Goal: Task Accomplishment & Management: Manage account settings

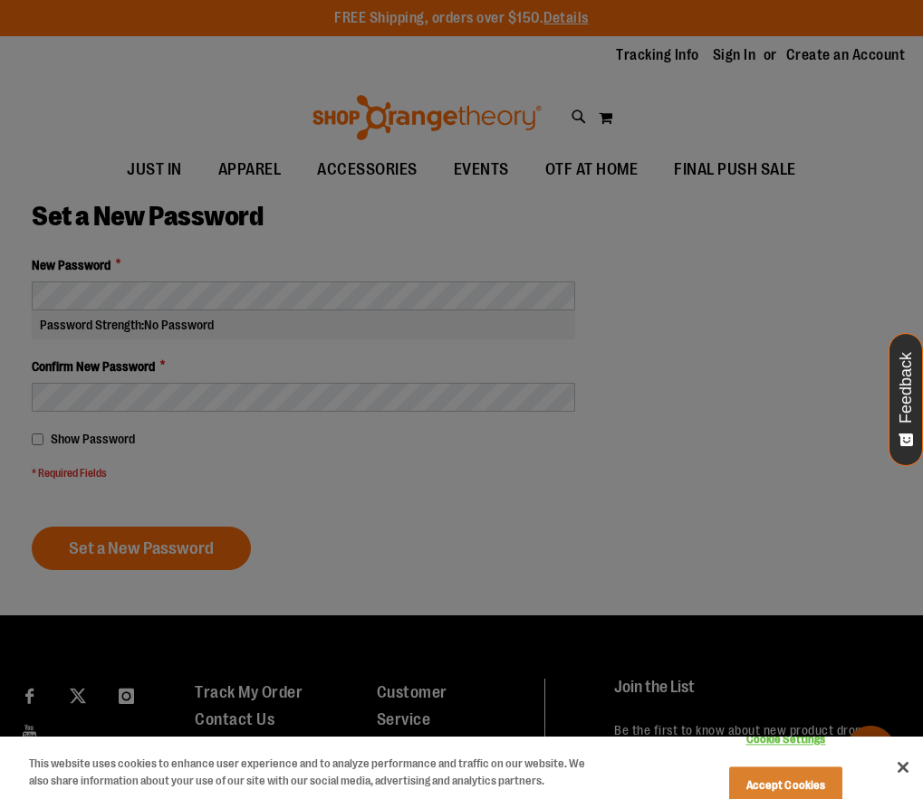
type input "**********"
click at [351, 326] on div at bounding box center [461, 399] width 923 height 799
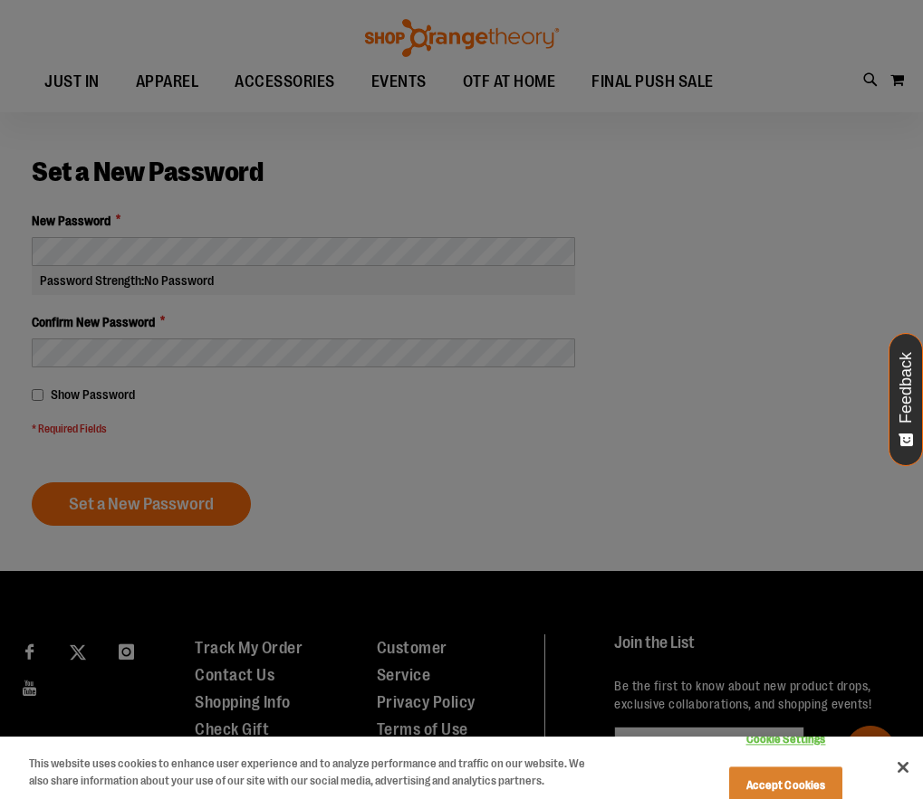
scroll to position [226, 0]
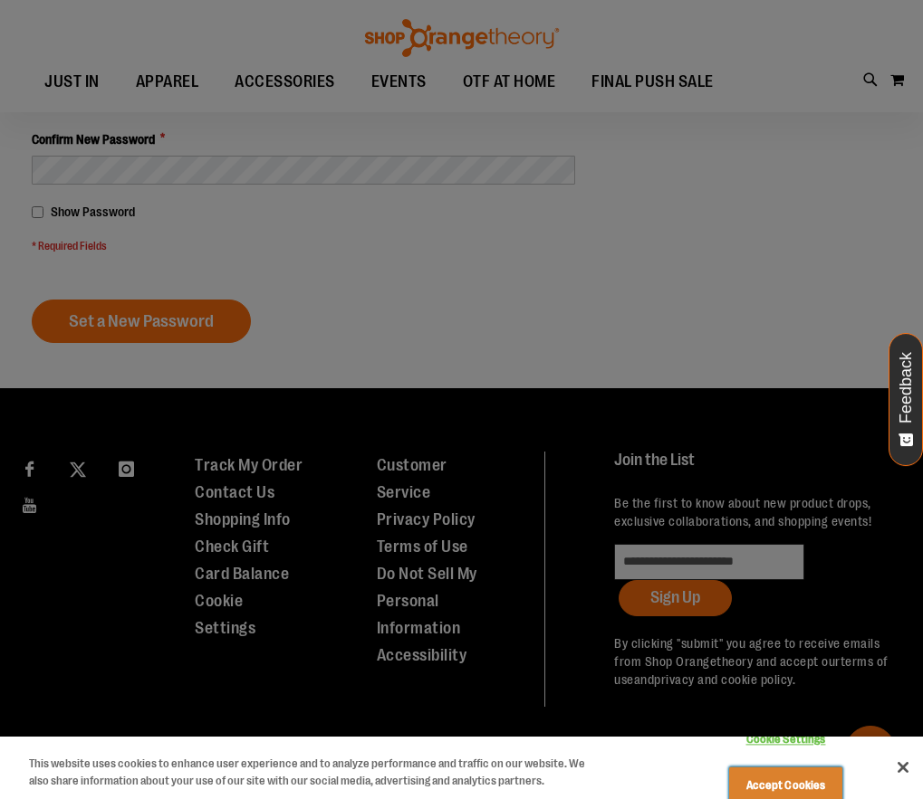
click at [747, 767] on button "Accept Cookies" at bounding box center [785, 786] width 113 height 38
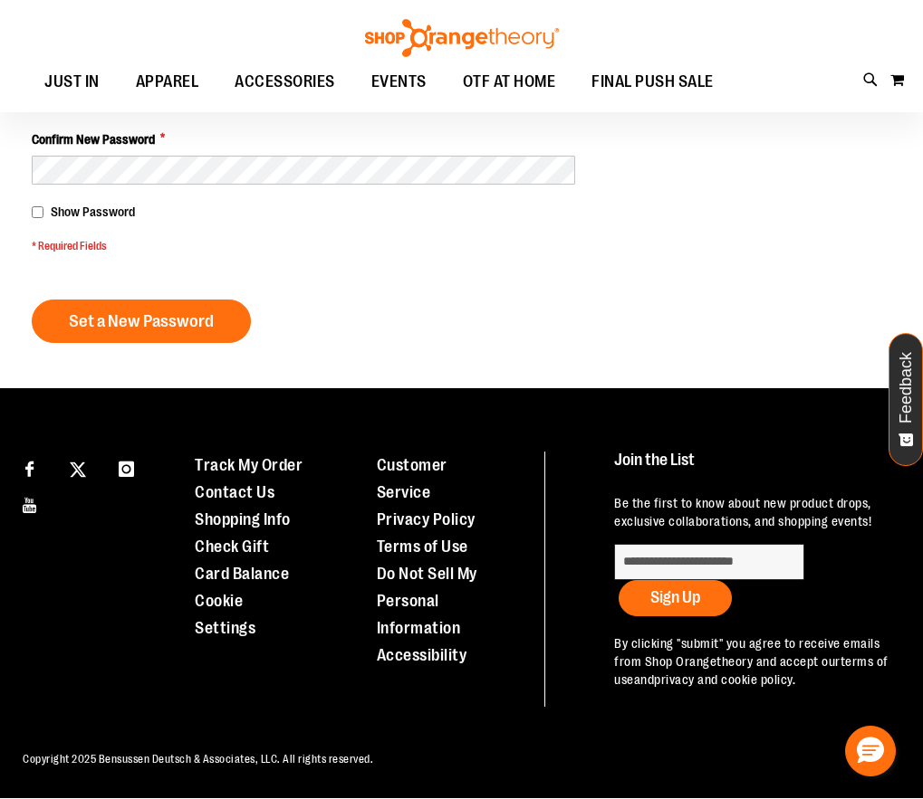
scroll to position [0, 0]
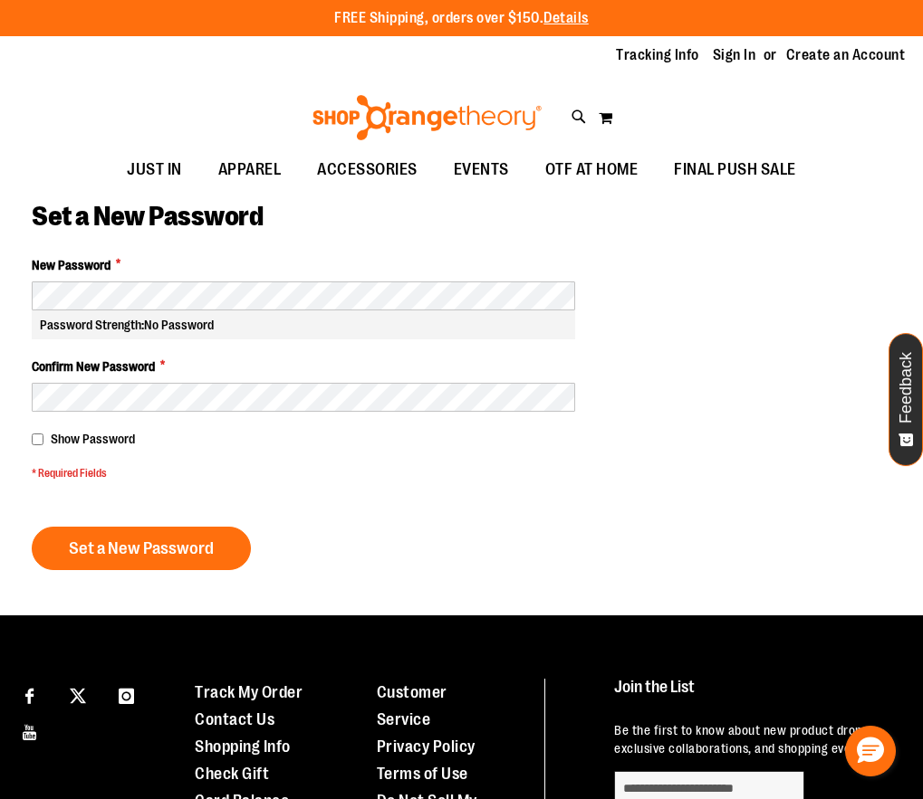
click at [253, 315] on div "Password Strength: No Password" at bounding box center [303, 325] width 543 height 29
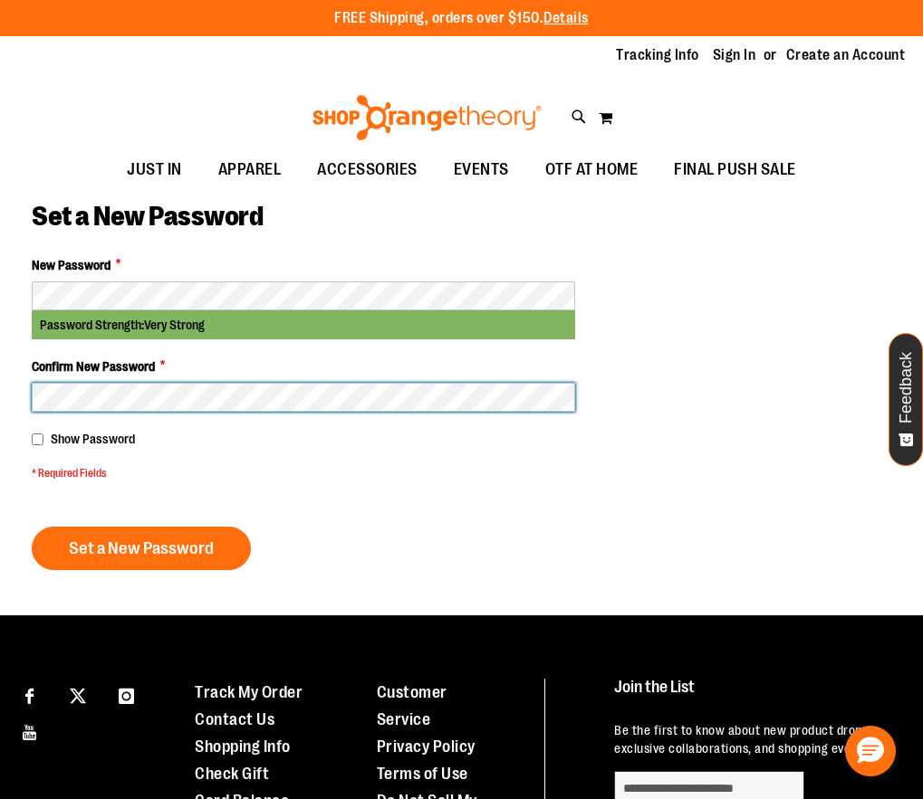
click at [32, 527] on button "Set a New Password" at bounding box center [141, 548] width 219 height 43
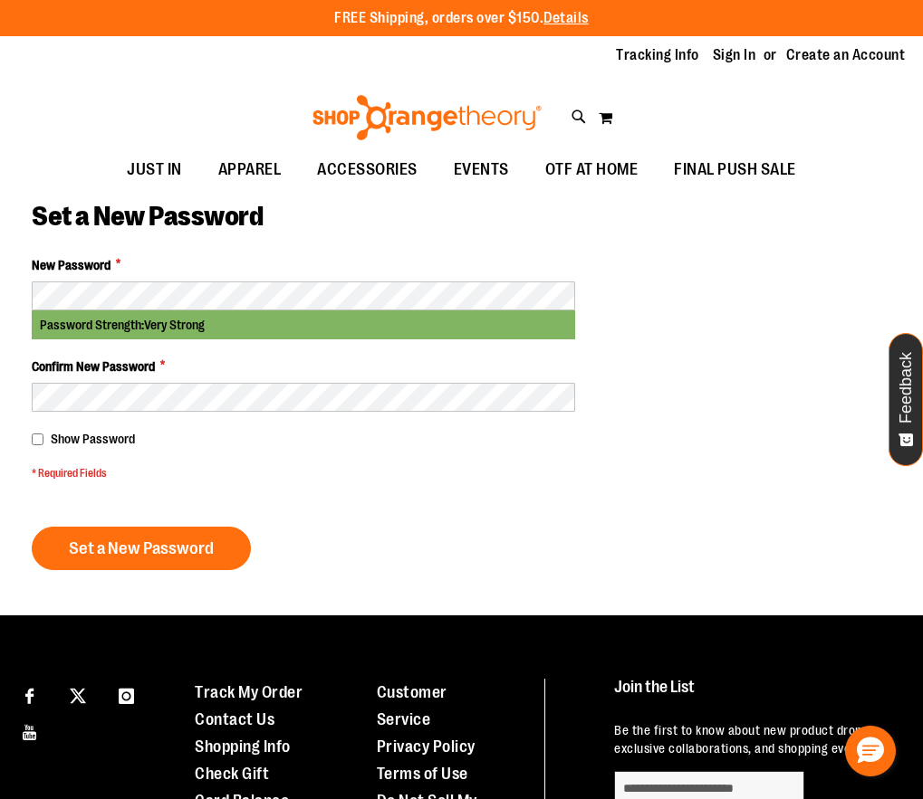
click at [77, 443] on span "Show Password" at bounding box center [93, 439] width 84 height 14
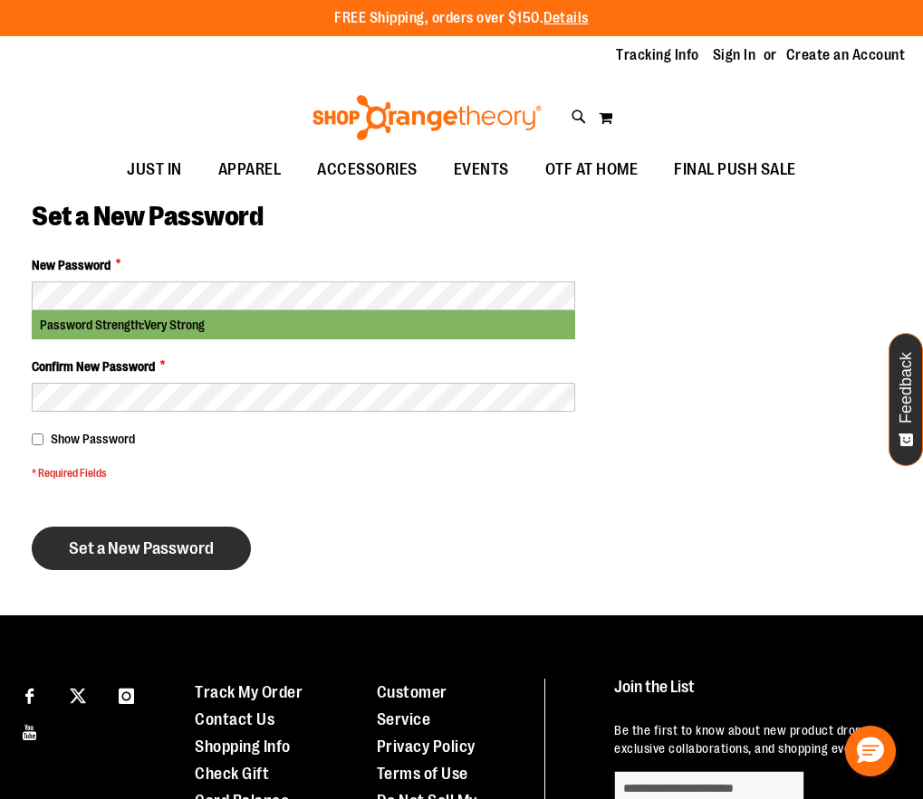
click at [110, 531] on button "Set a New Password" at bounding box center [141, 548] width 219 height 43
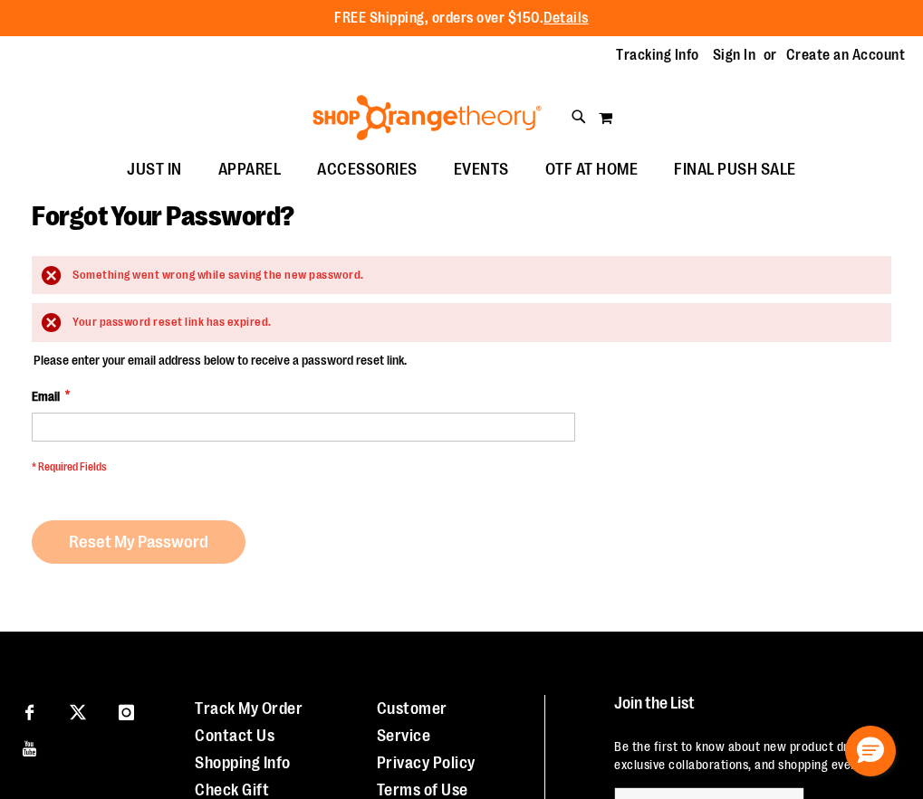
type input "**********"
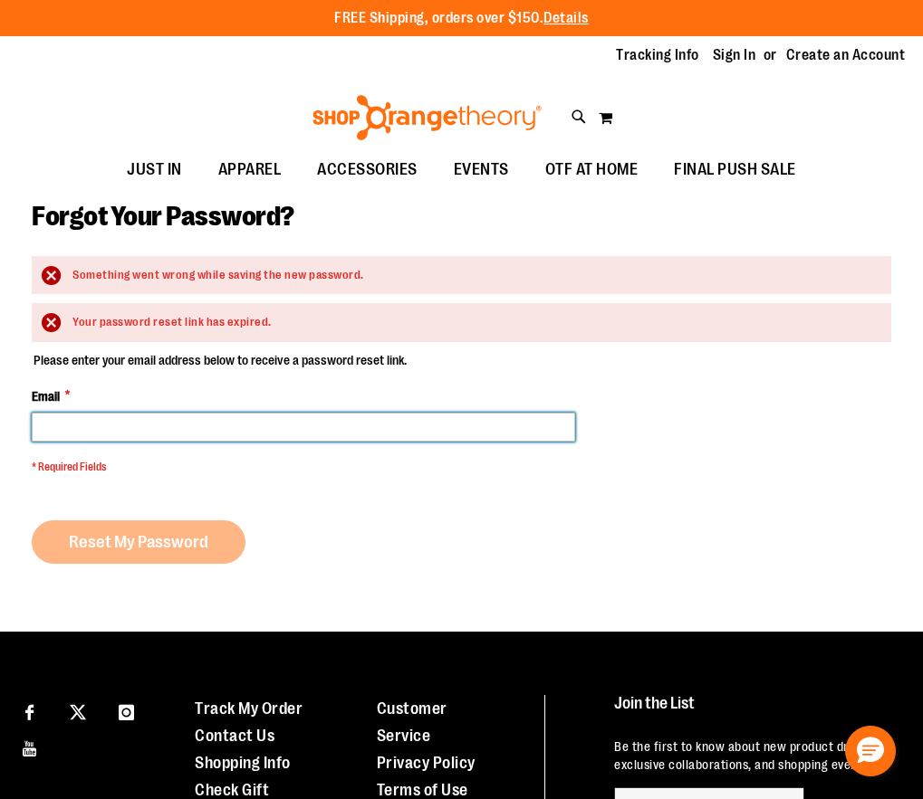
click at [213, 439] on input "Email *" at bounding box center [303, 427] width 543 height 29
